Goal: Task Accomplishment & Management: Use online tool/utility

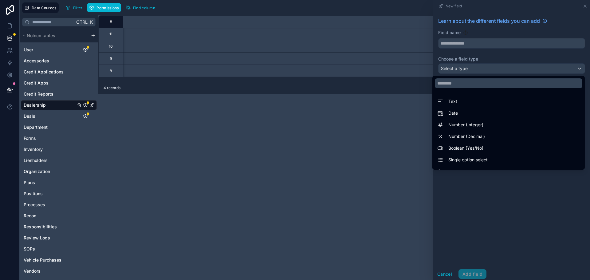
scroll to position [31, 0]
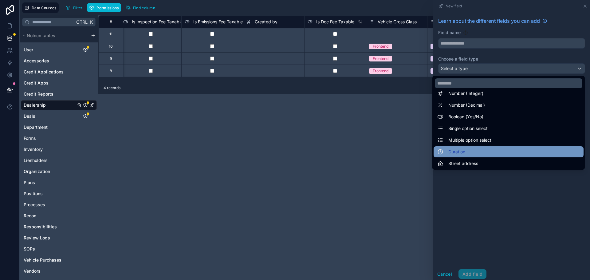
click at [527, 149] on div "Duration" at bounding box center [508, 151] width 143 height 7
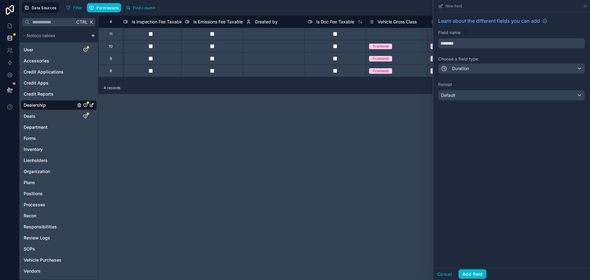
type input "********"
click at [487, 151] on div "Learn about the different fields you can add Field name ******** Choose a field…" at bounding box center [511, 139] width 157 height 255
click at [475, 97] on div "Default" at bounding box center [512, 95] width 146 height 10
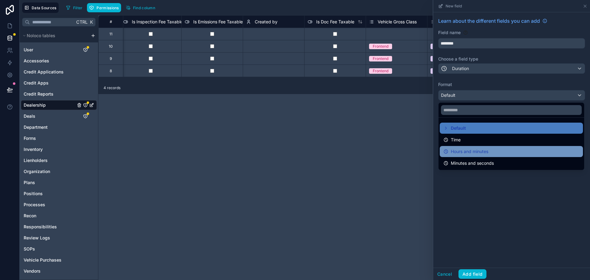
click at [485, 149] on span "Hours and minutes" at bounding box center [469, 151] width 37 height 7
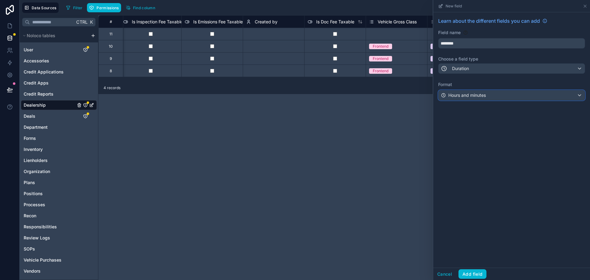
click at [460, 95] on span "Hours and minutes" at bounding box center [466, 95] width 37 height 6
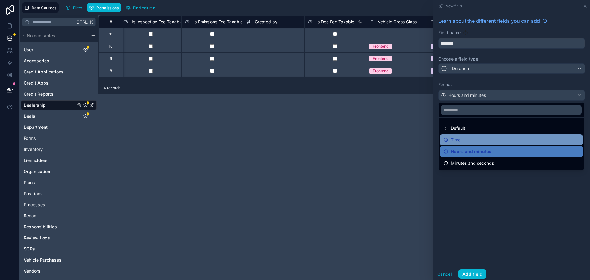
click at [464, 138] on div "Time" at bounding box center [512, 139] width 136 height 7
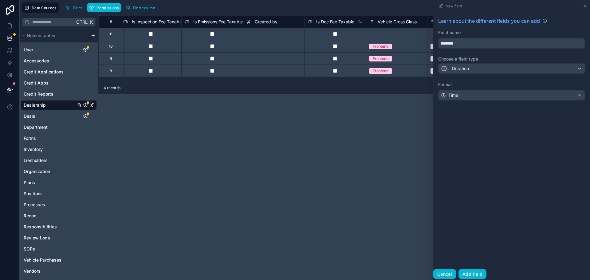
click at [444, 270] on button "Cancel" at bounding box center [444, 274] width 23 height 10
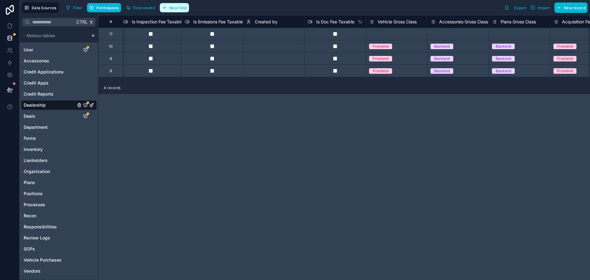
click at [181, 11] on button "New field" at bounding box center [174, 7] width 29 height 9
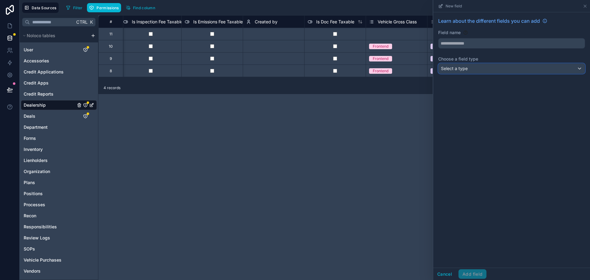
click at [480, 66] on div "Select a type" at bounding box center [512, 69] width 146 height 10
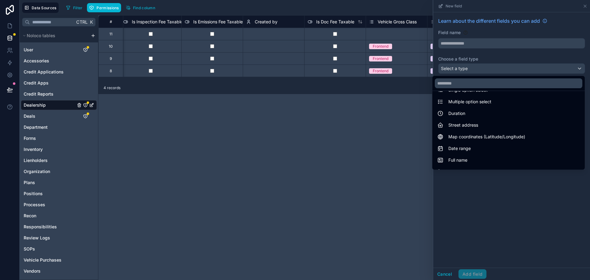
scroll to position [72, 0]
click at [585, 124] on div at bounding box center [511, 140] width 157 height 280
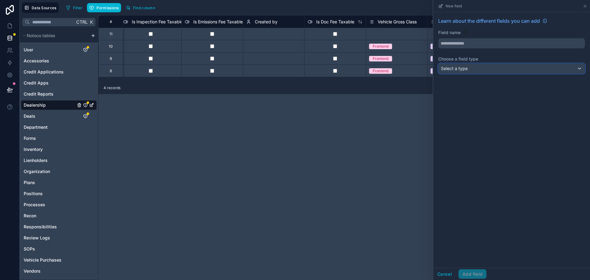
click at [579, 71] on div "Select a type" at bounding box center [512, 69] width 146 height 10
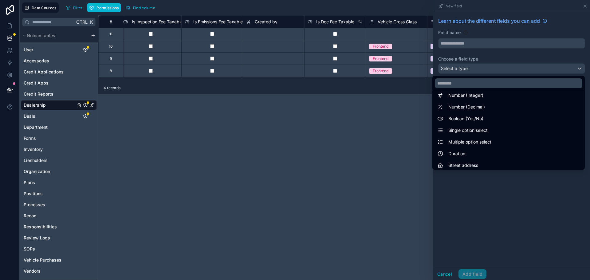
scroll to position [0, 0]
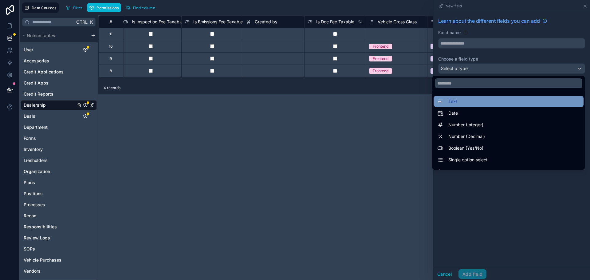
click at [523, 102] on div "Text" at bounding box center [508, 101] width 143 height 7
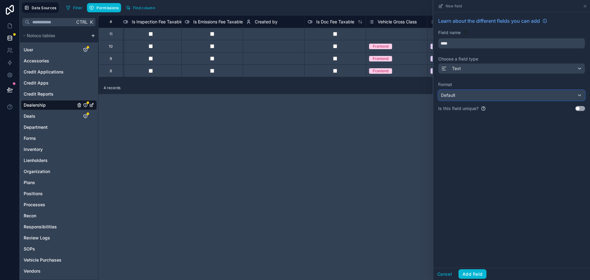
click at [511, 97] on div "Default" at bounding box center [512, 95] width 146 height 10
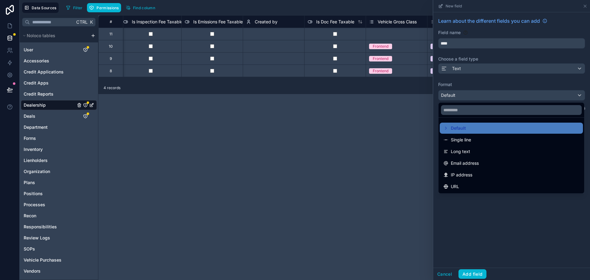
click at [513, 73] on div at bounding box center [511, 140] width 157 height 280
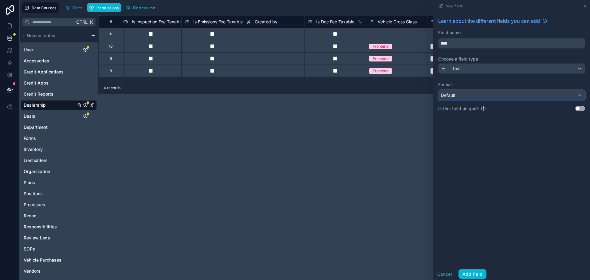
click at [457, 96] on div "Default" at bounding box center [512, 95] width 146 height 10
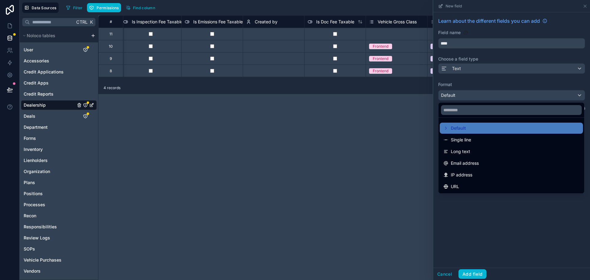
click at [478, 69] on div at bounding box center [511, 140] width 157 height 280
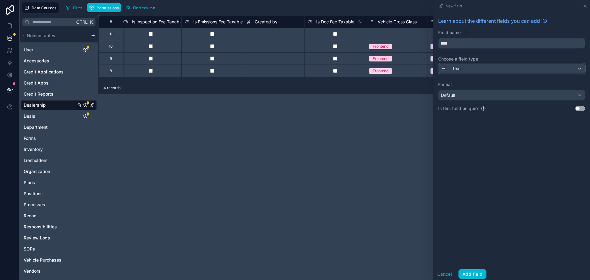
click at [478, 69] on div "Text" at bounding box center [512, 69] width 146 height 10
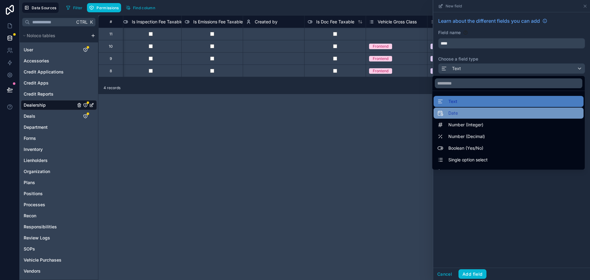
click at [455, 111] on div "Date" at bounding box center [508, 112] width 143 height 7
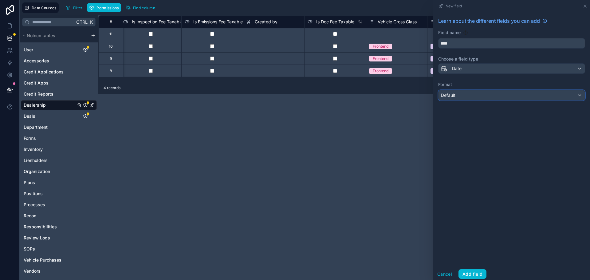
click at [465, 95] on div "Default" at bounding box center [512, 95] width 146 height 10
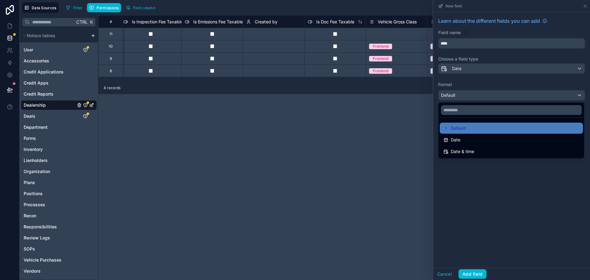
click at [464, 97] on div at bounding box center [511, 140] width 157 height 280
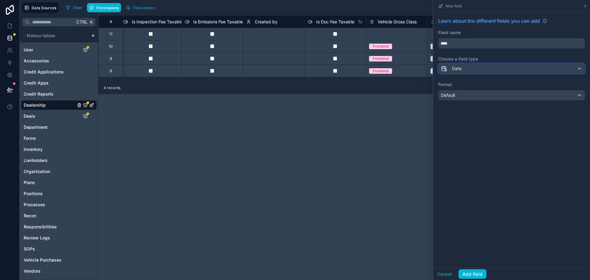
click at [466, 72] on div "Date" at bounding box center [512, 69] width 146 height 10
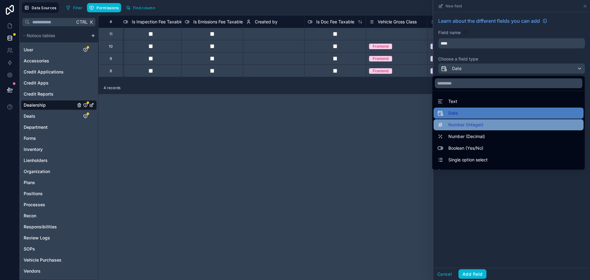
click at [470, 126] on span "Number (Integer)" at bounding box center [465, 124] width 35 height 7
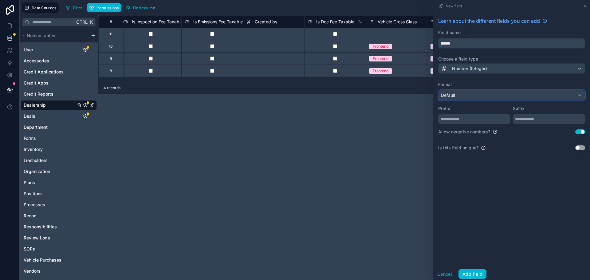
click at [472, 100] on div "Default" at bounding box center [512, 95] width 146 height 10
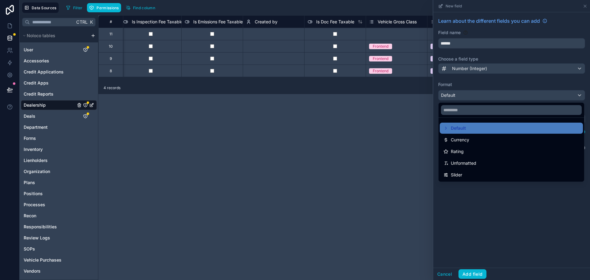
click at [476, 195] on div at bounding box center [511, 140] width 157 height 280
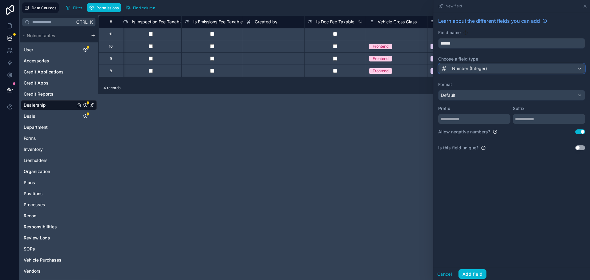
click at [476, 66] on span "Number (Integer)" at bounding box center [469, 68] width 35 height 6
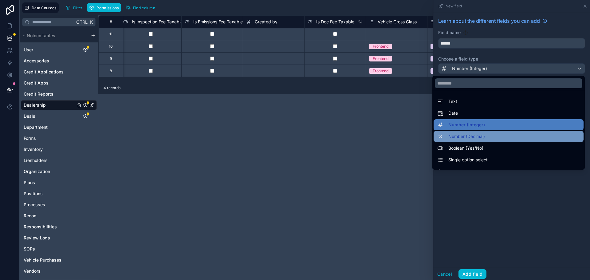
click at [459, 135] on span "Number (Decimal)" at bounding box center [466, 136] width 37 height 7
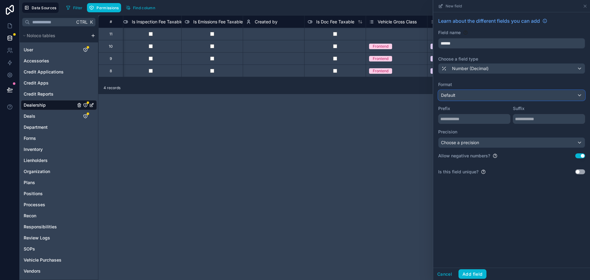
click at [472, 96] on div "Default" at bounding box center [512, 95] width 146 height 10
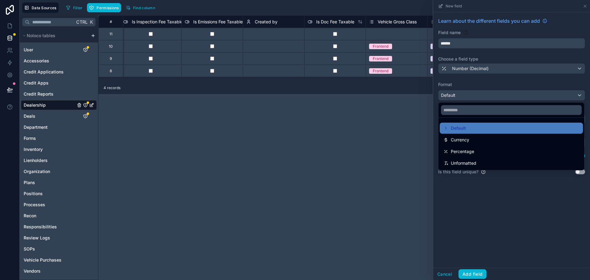
click at [472, 195] on div at bounding box center [511, 140] width 157 height 280
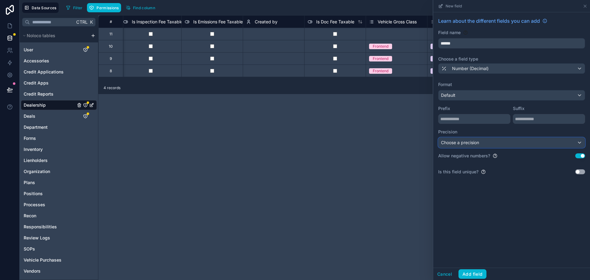
click at [485, 145] on div "Choose a precision" at bounding box center [512, 143] width 146 height 10
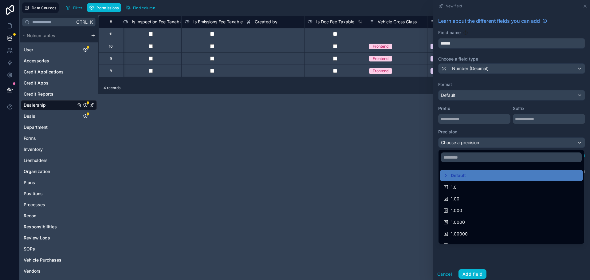
click at [485, 145] on div at bounding box center [511, 140] width 157 height 280
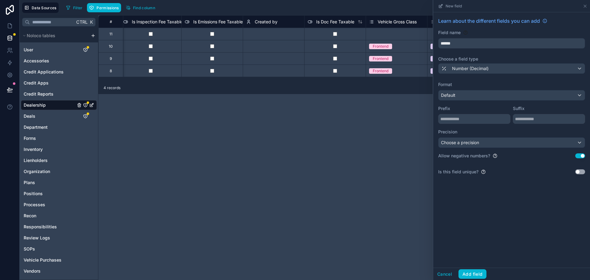
click at [455, 131] on label "Precision" at bounding box center [511, 132] width 147 height 6
copy label "Precision"
click at [471, 68] on span "Number (Decimal)" at bounding box center [470, 68] width 37 height 6
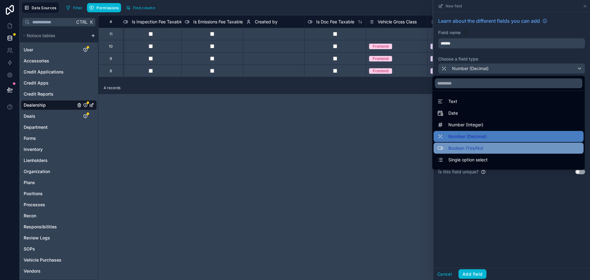
click at [468, 146] on span "Boolean (Yes/No)" at bounding box center [465, 147] width 35 height 7
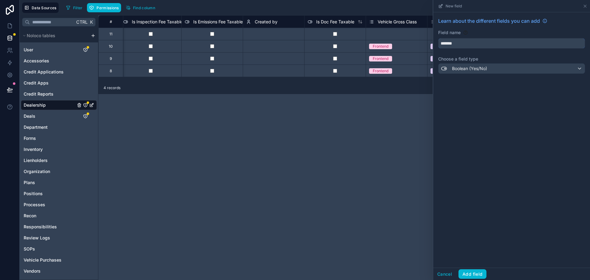
click at [468, 42] on input "*******" at bounding box center [512, 43] width 146 height 10
click at [471, 69] on span "Boolean (Yes/No)" at bounding box center [469, 68] width 35 height 6
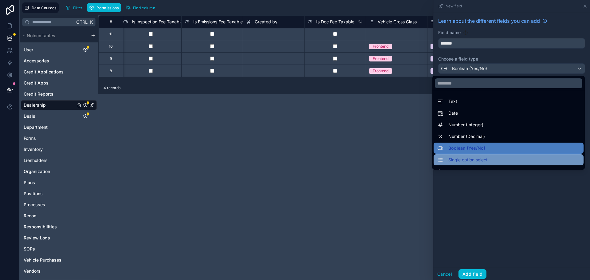
click at [488, 161] on div "Single option select" at bounding box center [508, 159] width 143 height 7
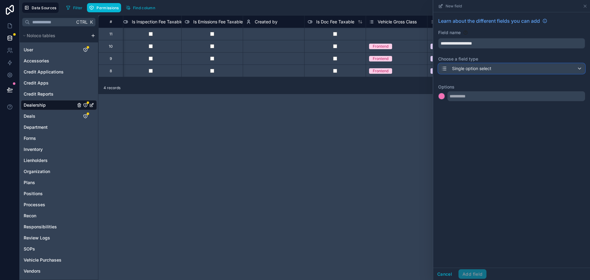
click at [487, 72] on div "Single option select" at bounding box center [512, 69] width 146 height 10
click at [495, 68] on div "Single option select" at bounding box center [512, 69] width 146 height 10
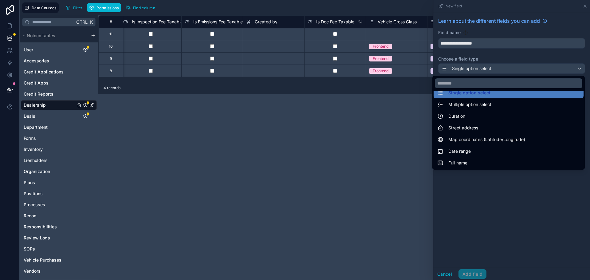
scroll to position [69, 0]
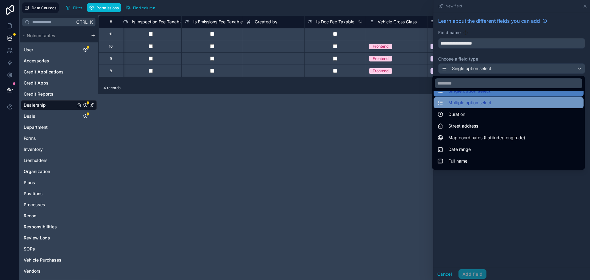
click at [499, 102] on div "Multiple option select" at bounding box center [508, 102] width 143 height 7
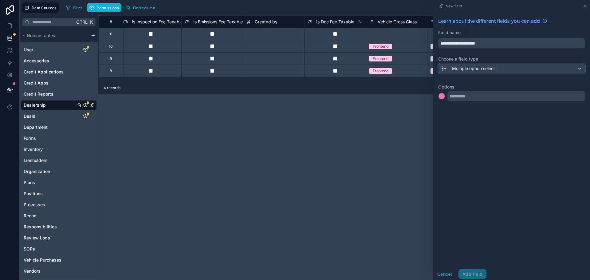
click at [489, 69] on span "Multiple option select" at bounding box center [473, 68] width 43 height 6
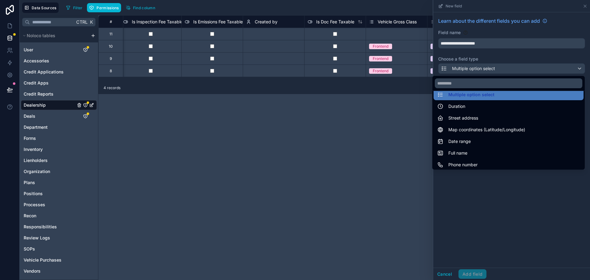
scroll to position [86, 0]
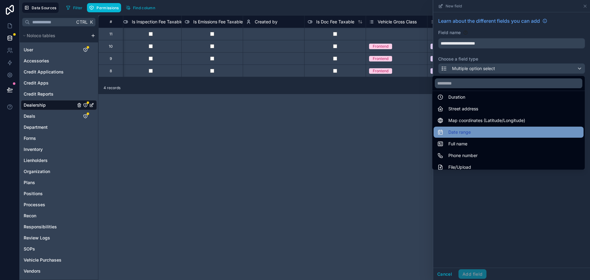
click at [527, 130] on div "Date range" at bounding box center [508, 131] width 143 height 7
type input "**********"
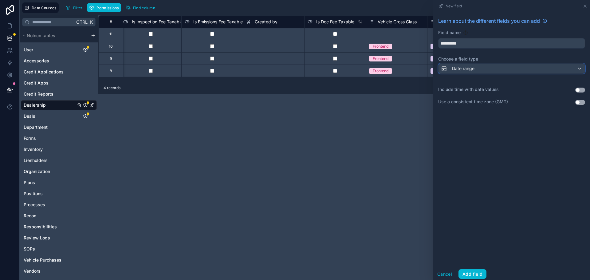
click at [472, 69] on span "Date range" at bounding box center [463, 68] width 22 height 6
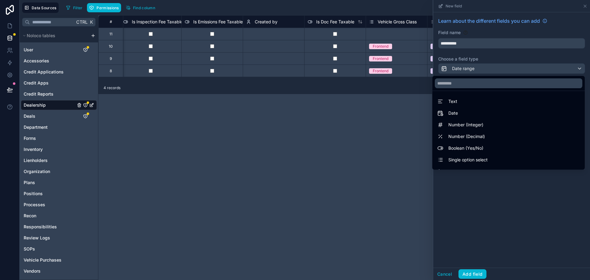
click at [472, 69] on div at bounding box center [511, 140] width 157 height 280
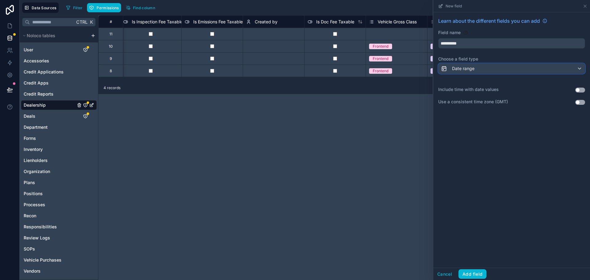
click at [472, 69] on span "Date range" at bounding box center [463, 68] width 22 height 6
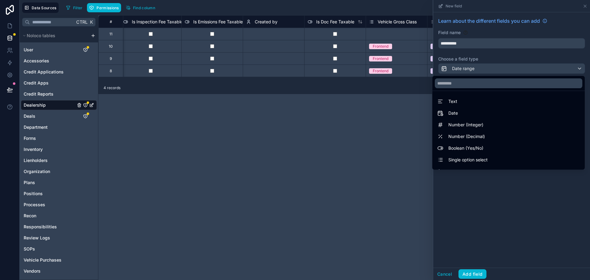
click at [472, 69] on div at bounding box center [511, 140] width 157 height 280
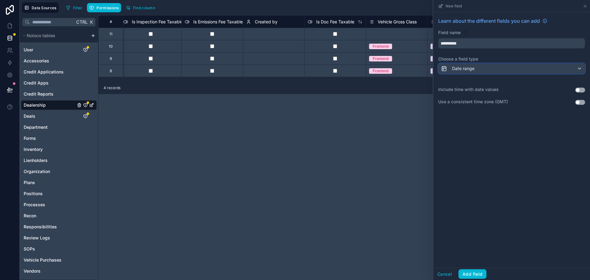
click at [472, 69] on span "Date range" at bounding box center [463, 68] width 22 height 6
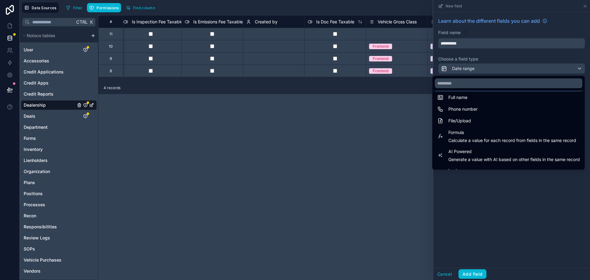
scroll to position [134, 0]
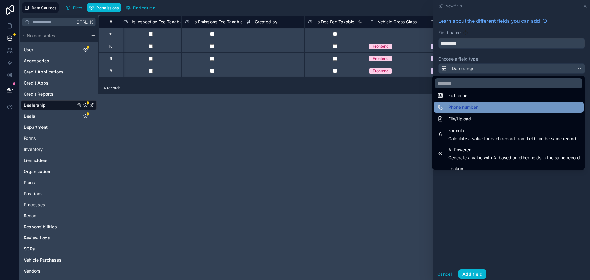
click at [486, 105] on div "Phone number" at bounding box center [508, 107] width 143 height 7
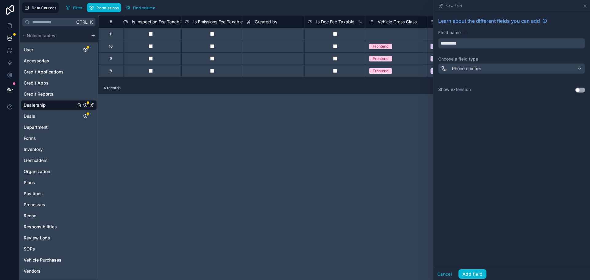
click at [583, 89] on button "Use setting" at bounding box center [580, 90] width 10 height 5
click at [468, 69] on span "Phone number" at bounding box center [466, 68] width 29 height 6
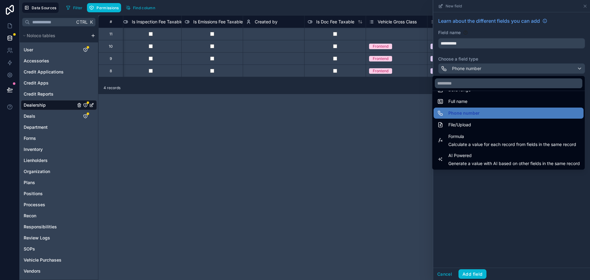
scroll to position [138, 0]
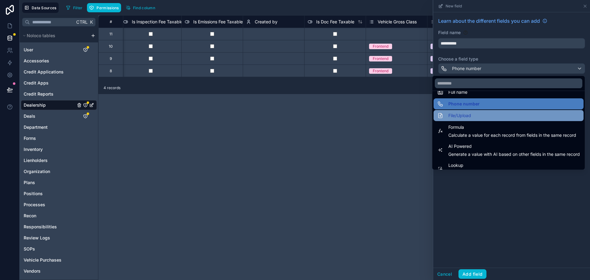
click at [459, 120] on div "File/Upload" at bounding box center [509, 115] width 150 height 11
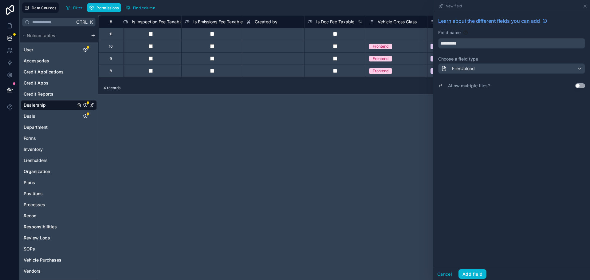
click at [578, 85] on button "Use setting" at bounding box center [580, 85] width 10 height 5
click at [497, 68] on div "File/Upload" at bounding box center [512, 69] width 146 height 10
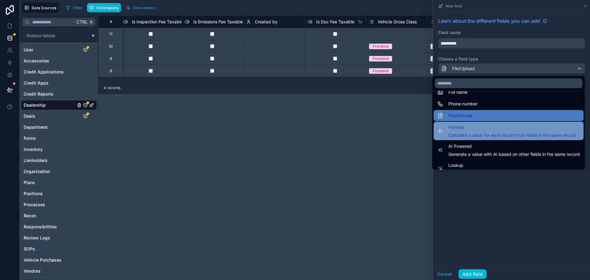
click at [484, 131] on div "Formula Calculate a value for each record from fields in the same record" at bounding box center [512, 131] width 128 height 15
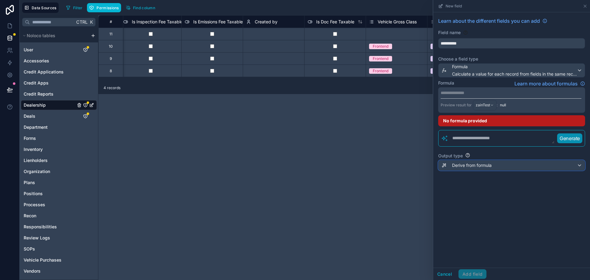
click at [460, 163] on span "Derive from formula" at bounding box center [472, 165] width 40 height 6
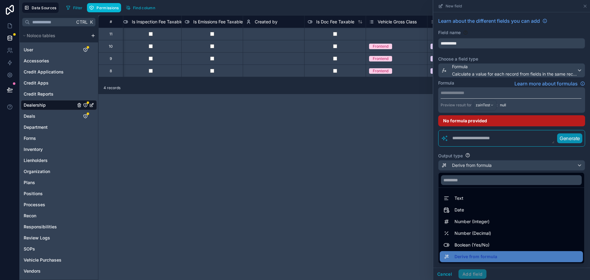
click at [485, 70] on div at bounding box center [511, 140] width 157 height 280
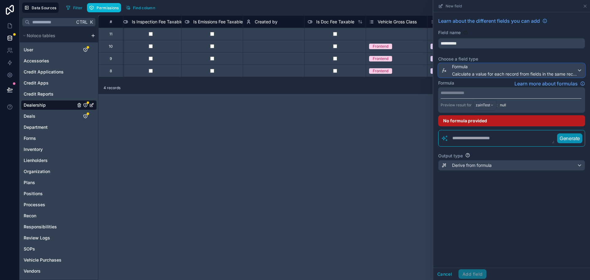
click at [564, 71] on span "Calculate a value for each record from fields in the same record" at bounding box center [514, 74] width 125 height 6
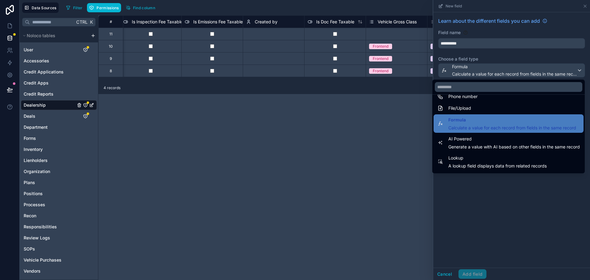
scroll to position [178, 0]
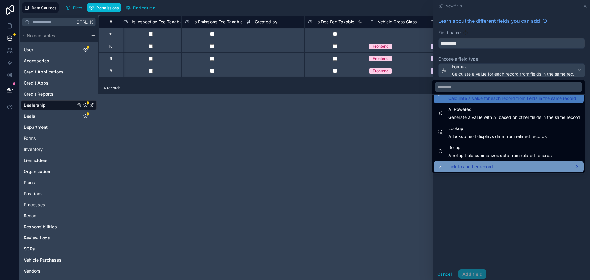
click at [472, 164] on span "Link to another record" at bounding box center [470, 166] width 45 height 7
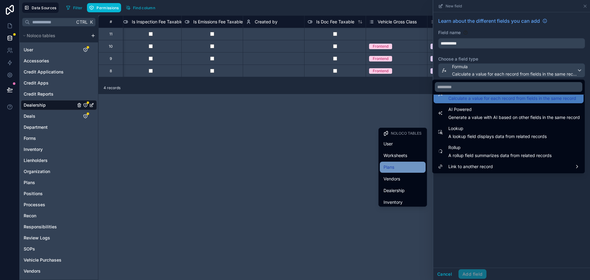
click at [405, 168] on div "Plans" at bounding box center [403, 167] width 38 height 7
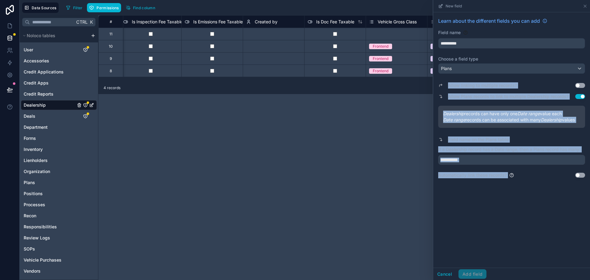
drag, startPoint x: 447, startPoint y: 84, endPoint x: 556, endPoint y: 174, distance: 141.7
click at [556, 174] on div "Allow linking to multiple records? Use setting Allow Plans records to link to m…" at bounding box center [511, 127] width 147 height 102
copy div "Allow linking to multiple records? Use setting Allow Plans records to link to m…"
click at [495, 216] on div "**********" at bounding box center [511, 139] width 157 height 255
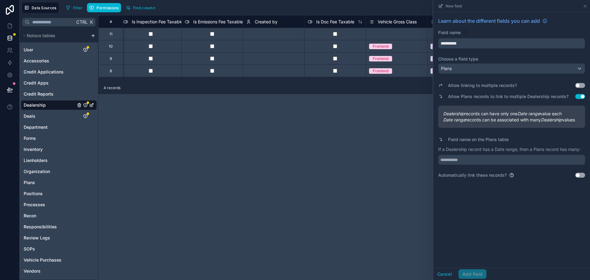
click at [578, 176] on button "Use setting" at bounding box center [580, 175] width 10 height 5
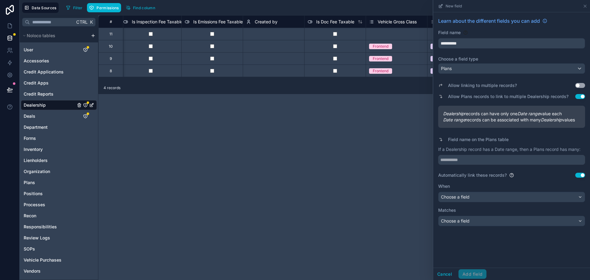
click at [578, 176] on button "Use setting" at bounding box center [580, 175] width 10 height 5
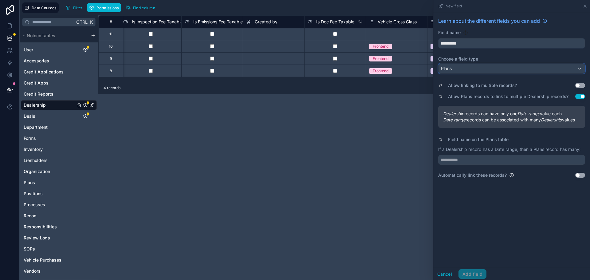
click at [534, 71] on div "Plans" at bounding box center [512, 69] width 146 height 10
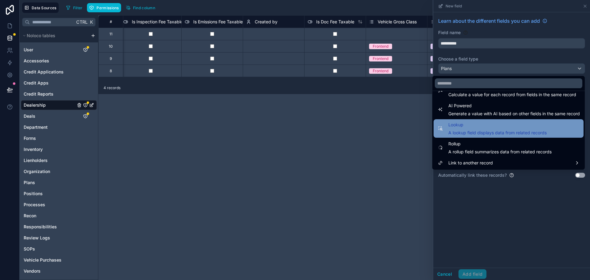
click at [514, 127] on span "Lookup" at bounding box center [497, 124] width 98 height 7
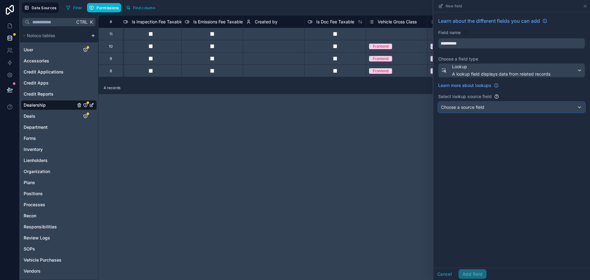
click at [493, 109] on div "Choose a source field" at bounding box center [512, 107] width 146 height 10
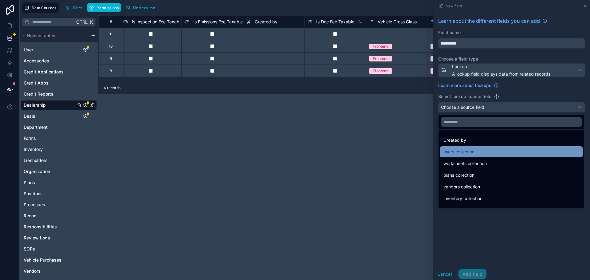
click at [484, 152] on div "users collection" at bounding box center [512, 151] width 136 height 7
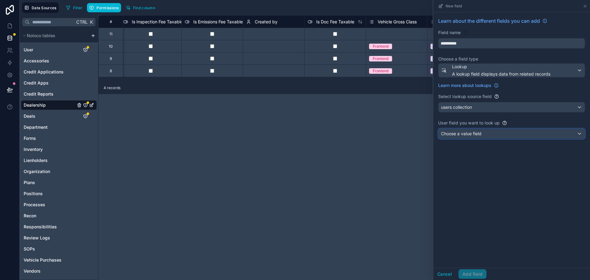
click at [480, 133] on span "Choose a value field" at bounding box center [461, 133] width 41 height 5
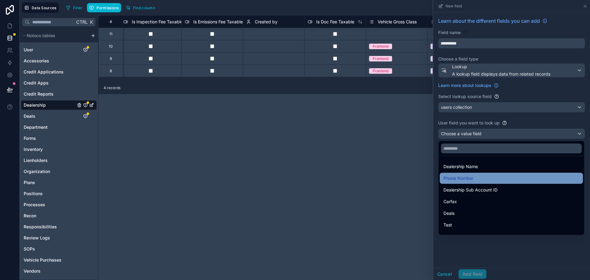
click at [483, 182] on div "Phone Number" at bounding box center [512, 178] width 136 height 7
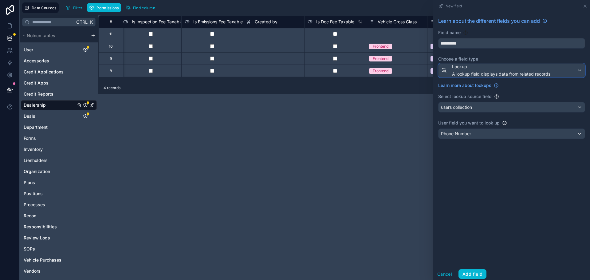
click at [517, 73] on span "A lookup field displays data from related records" at bounding box center [501, 74] width 98 height 6
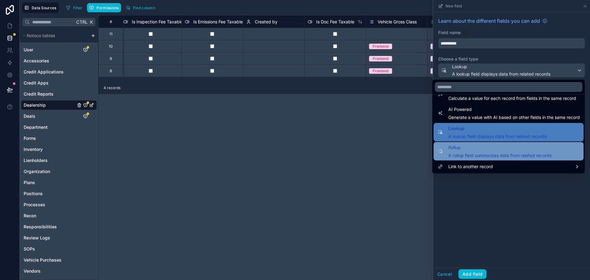
click at [526, 152] on div "Rollup A rollup field summarizes data from related records" at bounding box center [499, 151] width 103 height 15
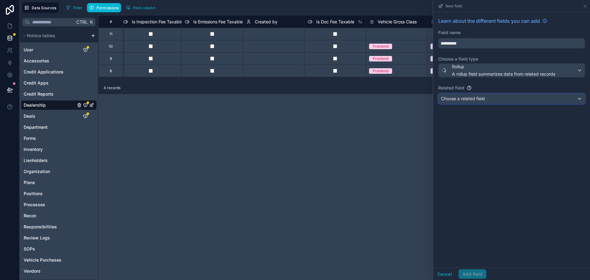
click at [473, 99] on span "Choose a related field" at bounding box center [463, 98] width 44 height 5
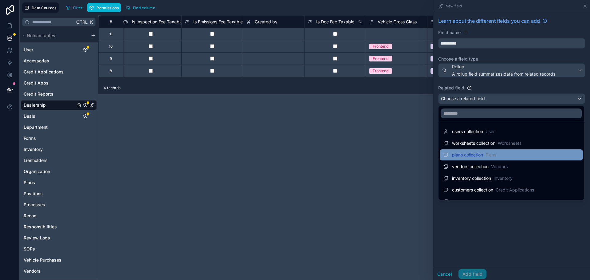
click at [483, 152] on span "plans collection" at bounding box center [467, 155] width 31 height 6
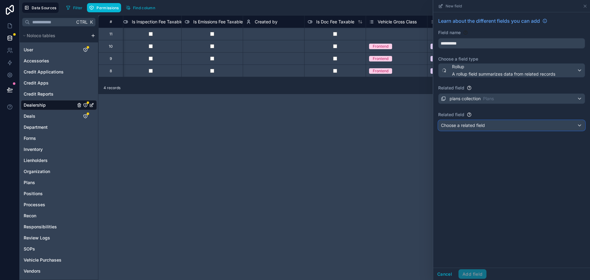
click at [471, 126] on span "Choose a related field" at bounding box center [463, 125] width 44 height 5
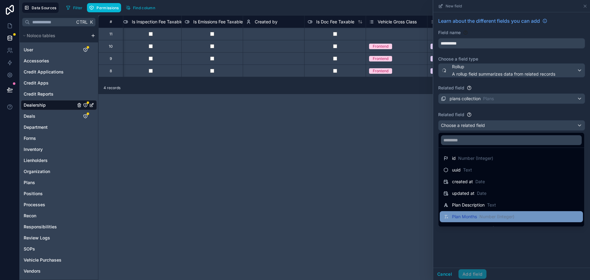
click at [478, 221] on div "Plan Months Number (Integer)" at bounding box center [511, 216] width 143 height 11
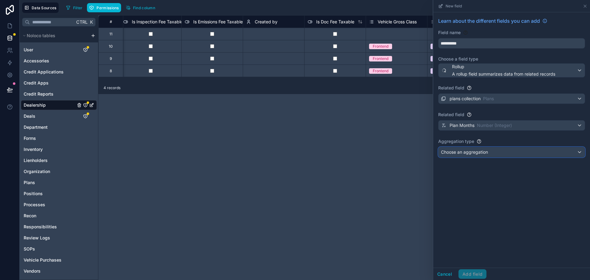
click at [503, 155] on div "Choose an aggregation" at bounding box center [512, 152] width 146 height 10
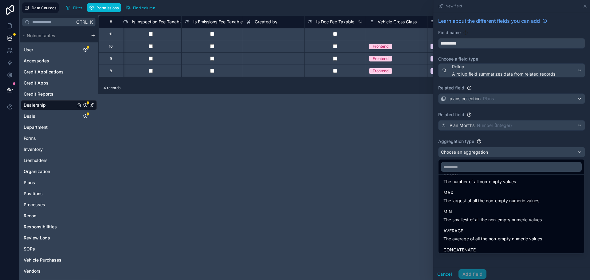
scroll to position [41, 0]
